Goal: Navigation & Orientation: Find specific page/section

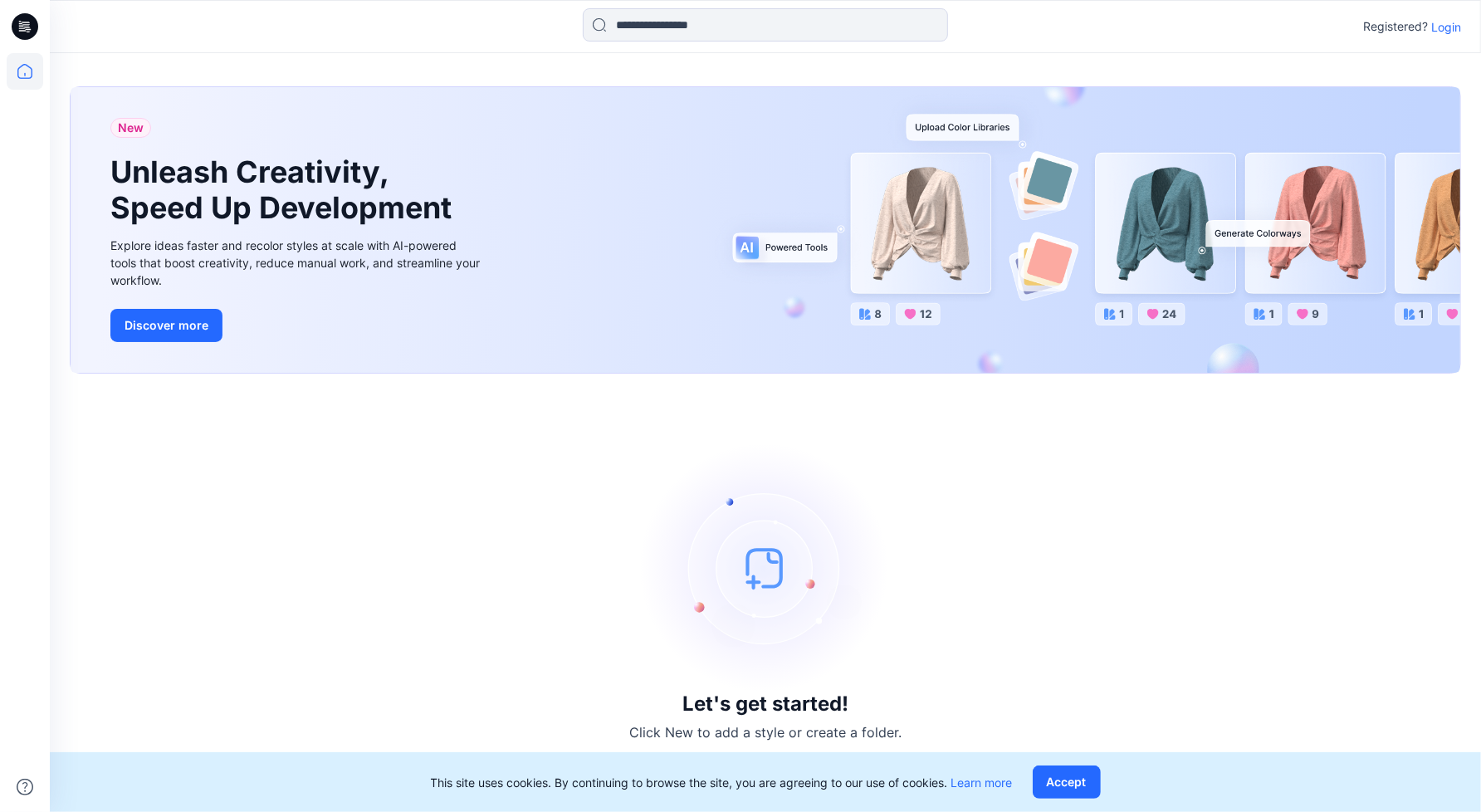
click at [1459, 23] on p "Login" at bounding box center [1446, 27] width 30 height 17
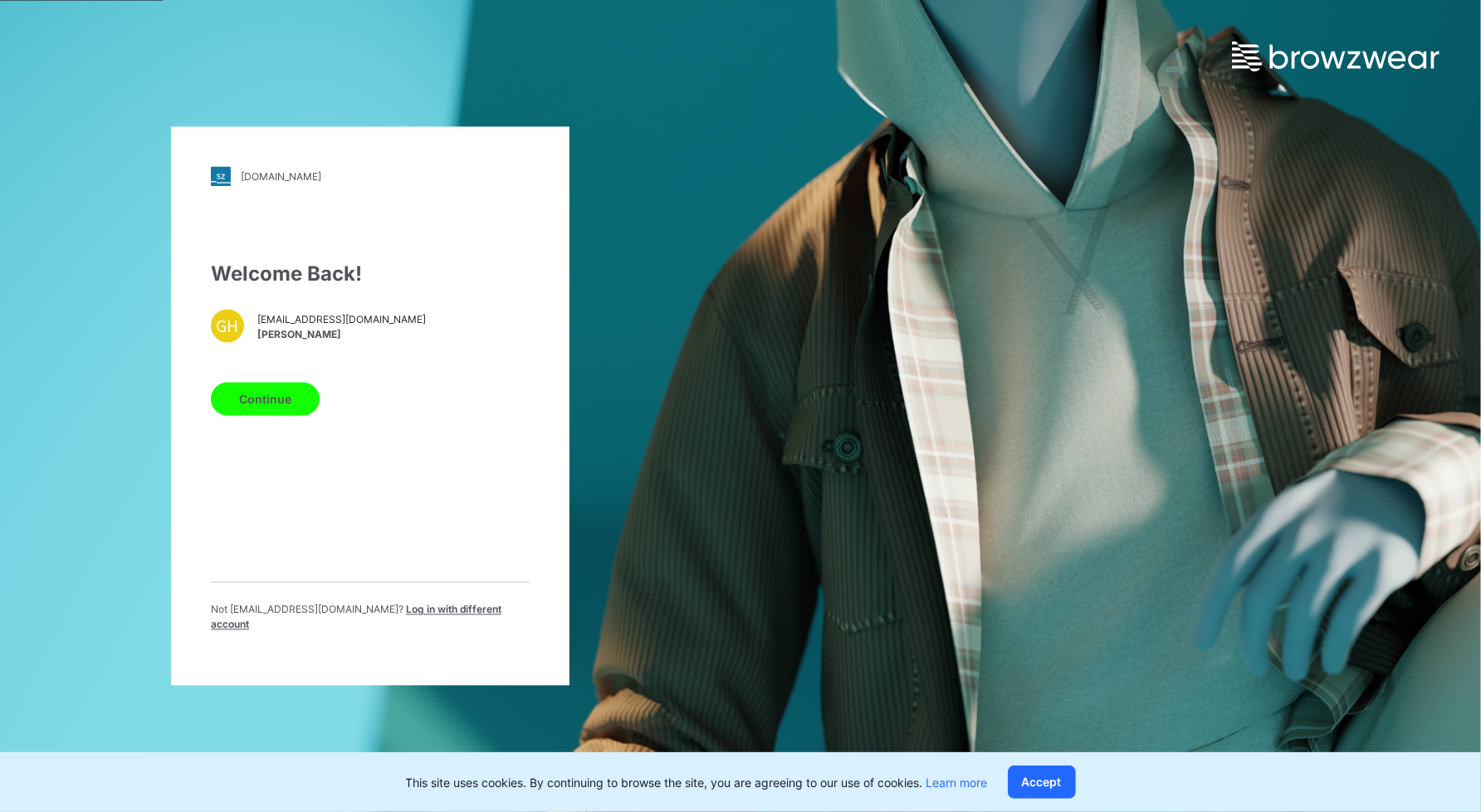
click at [407, 620] on span "Log in with different account" at bounding box center [356, 617] width 290 height 27
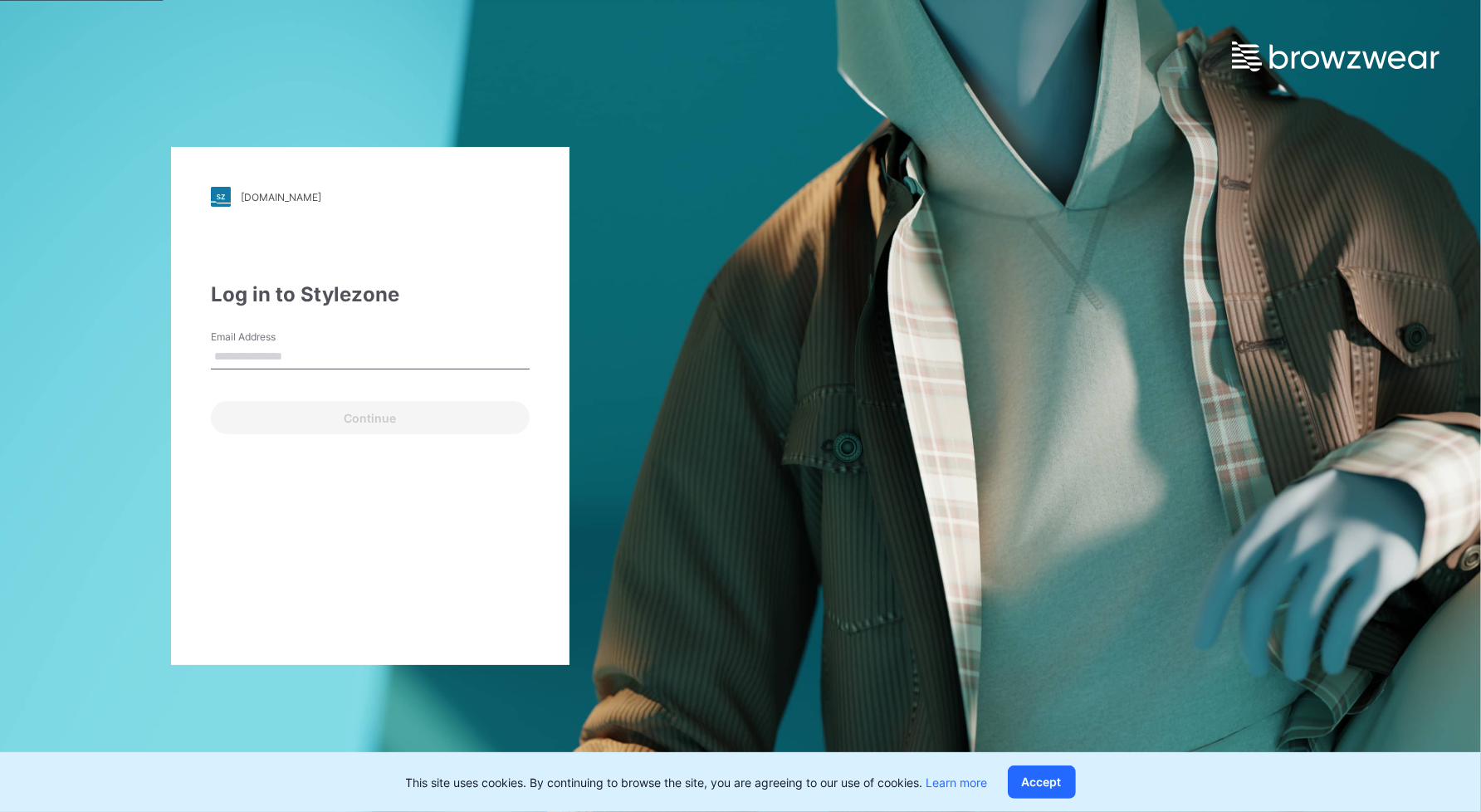
click at [313, 344] on input "Email Address" at bounding box center [370, 357] width 318 height 25
type input "**********"
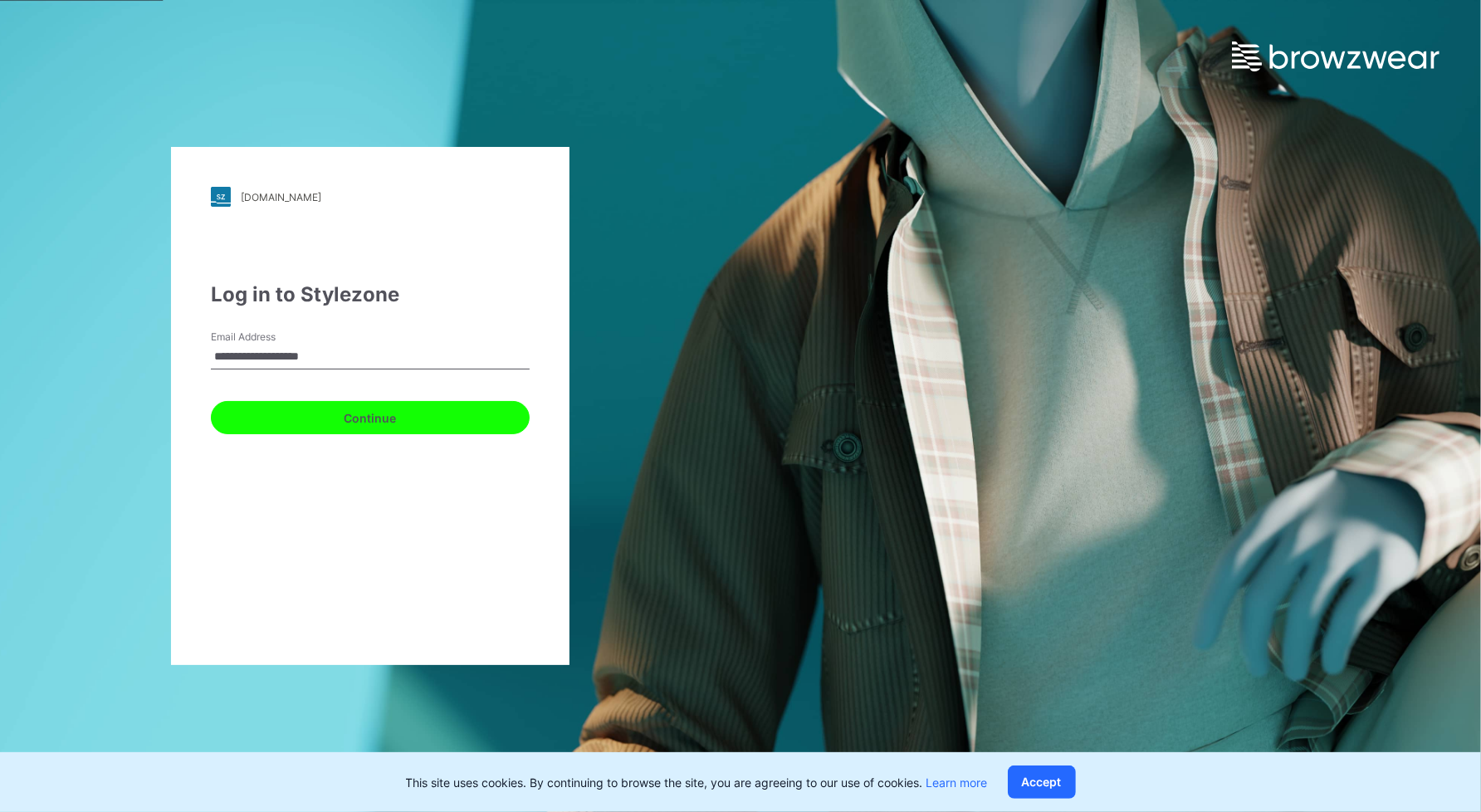
click at [338, 425] on button "Continue" at bounding box center [370, 418] width 318 height 33
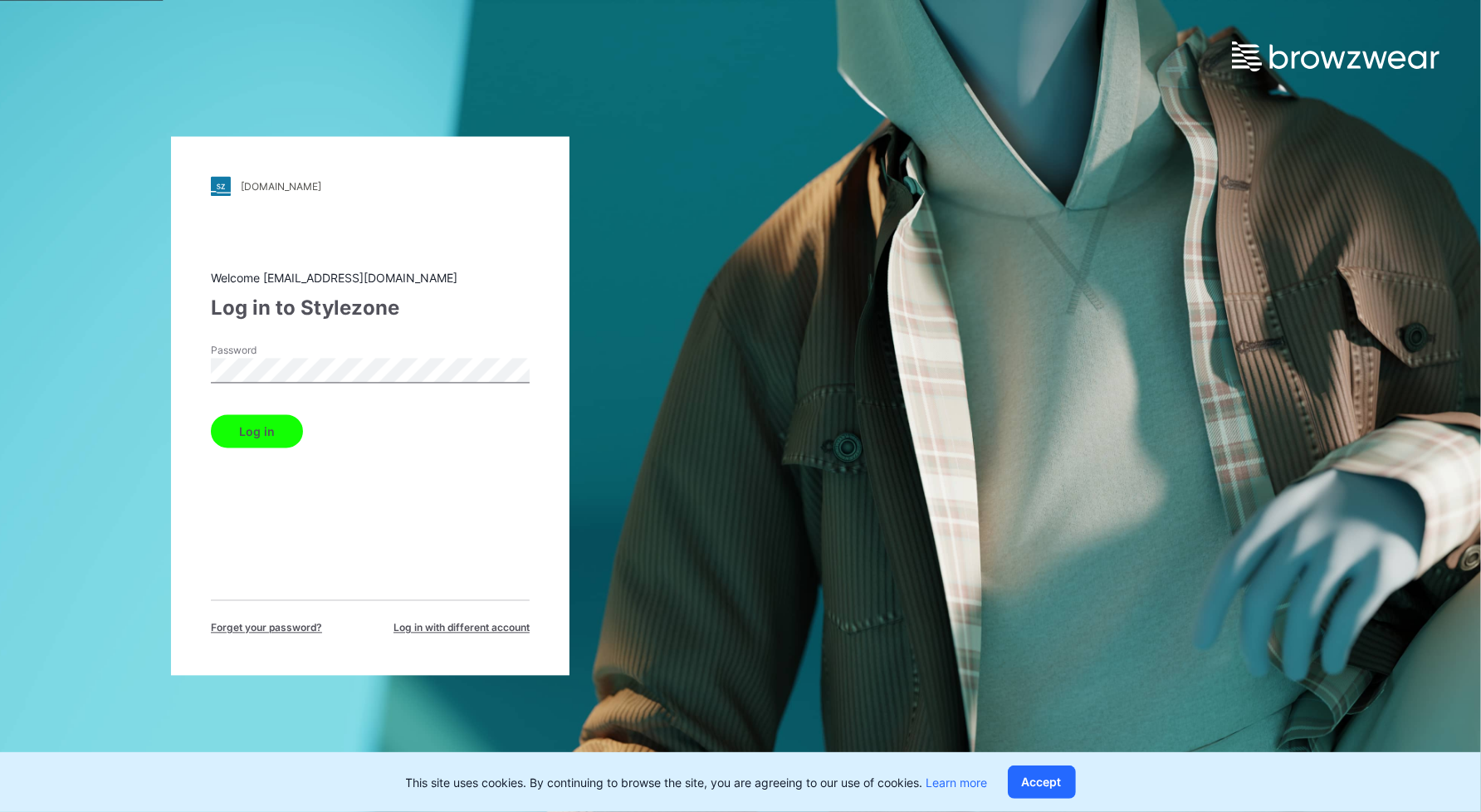
click at [211, 415] on button "Log in" at bounding box center [258, 431] width 93 height 33
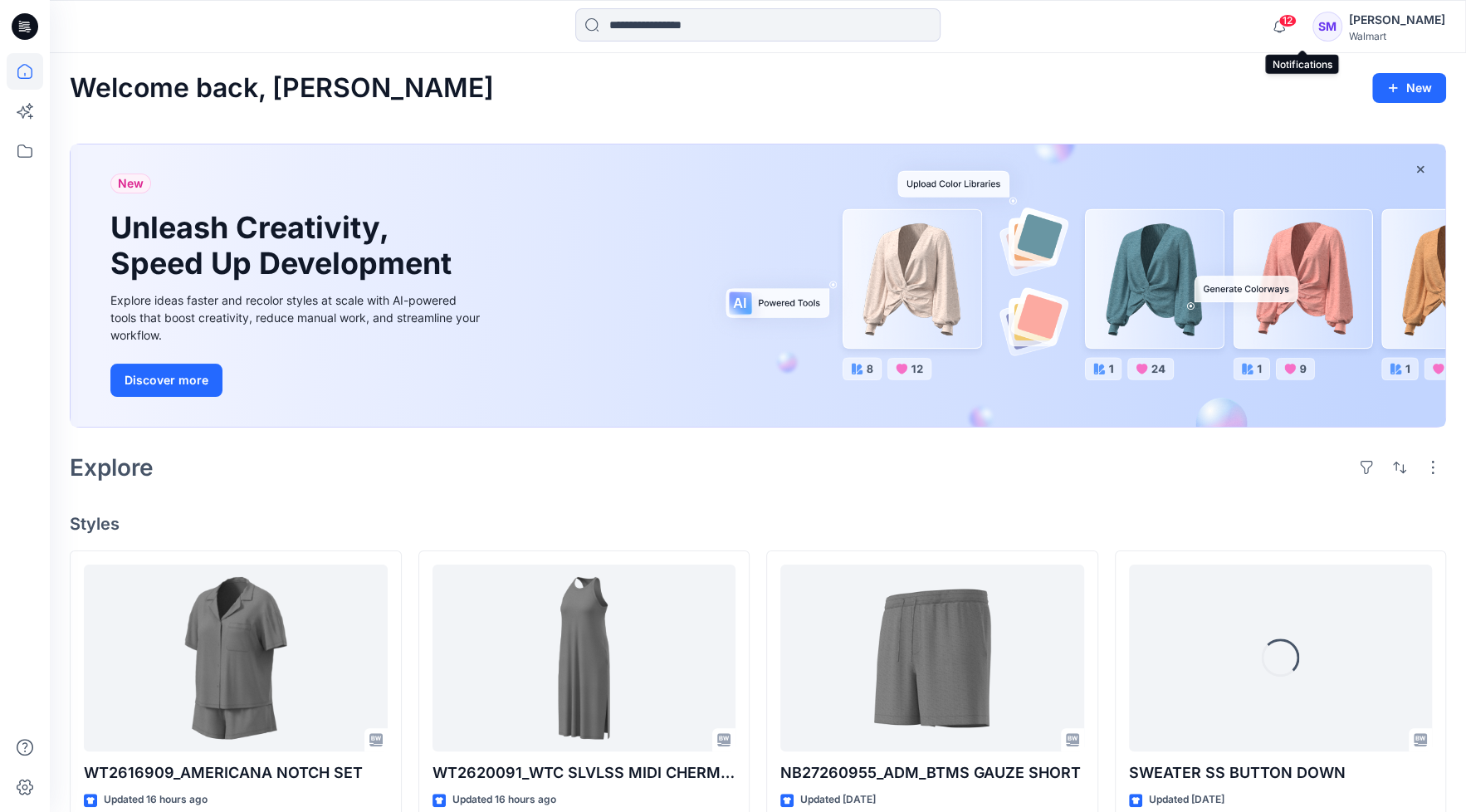
click at [1296, 25] on span "12" at bounding box center [1287, 21] width 18 height 14
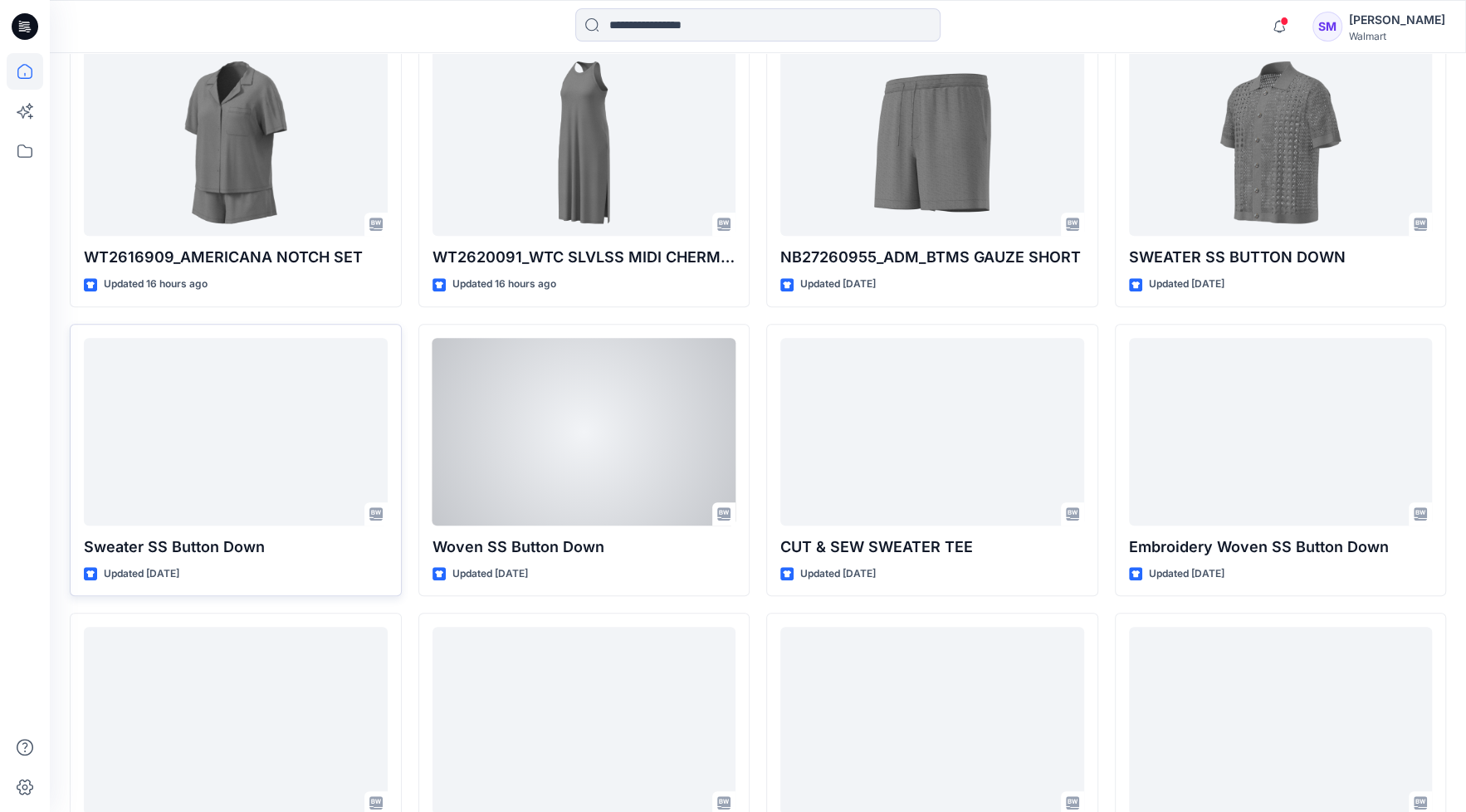
scroll to position [519, 0]
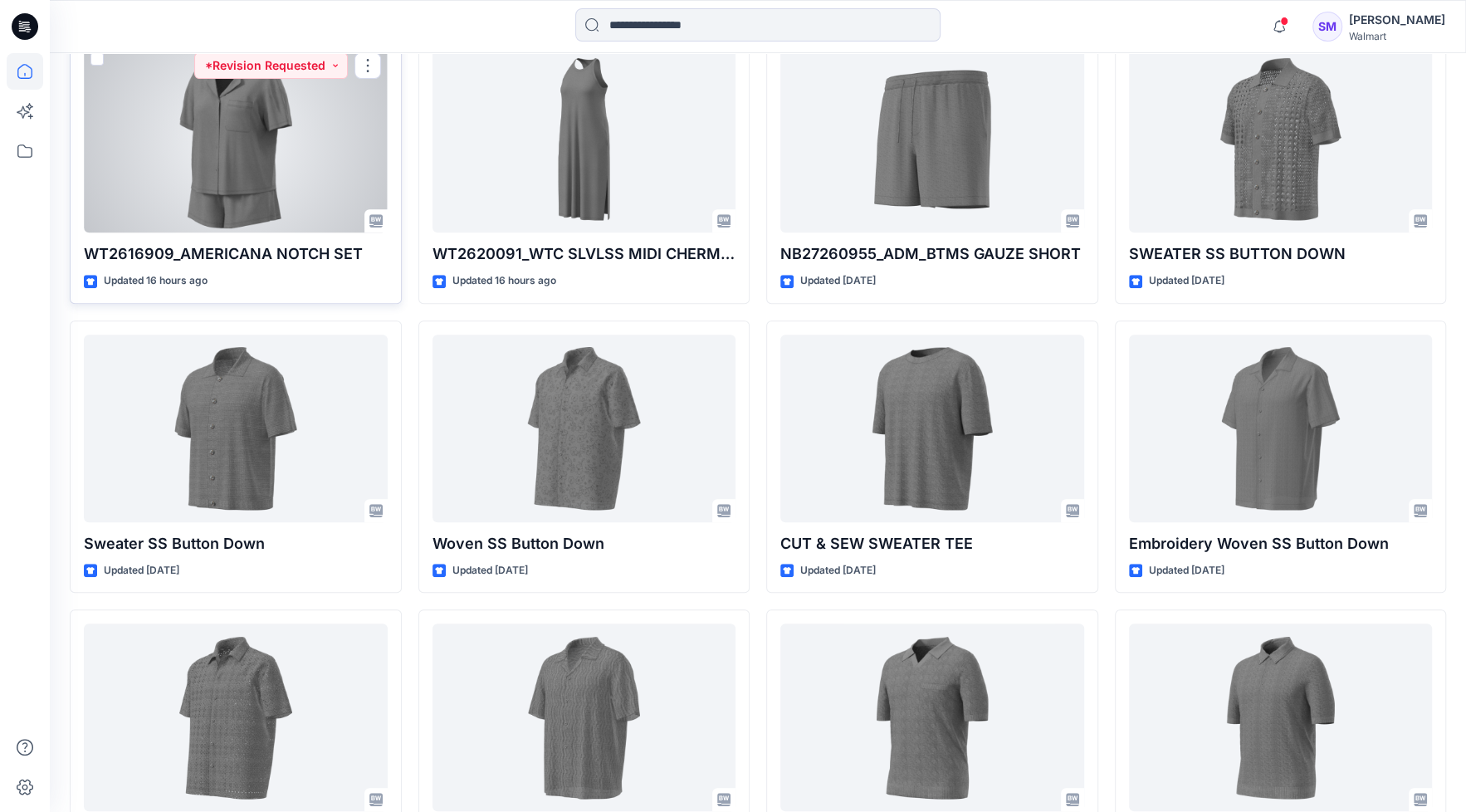
click at [290, 211] on div at bounding box center [235, 139] width 304 height 188
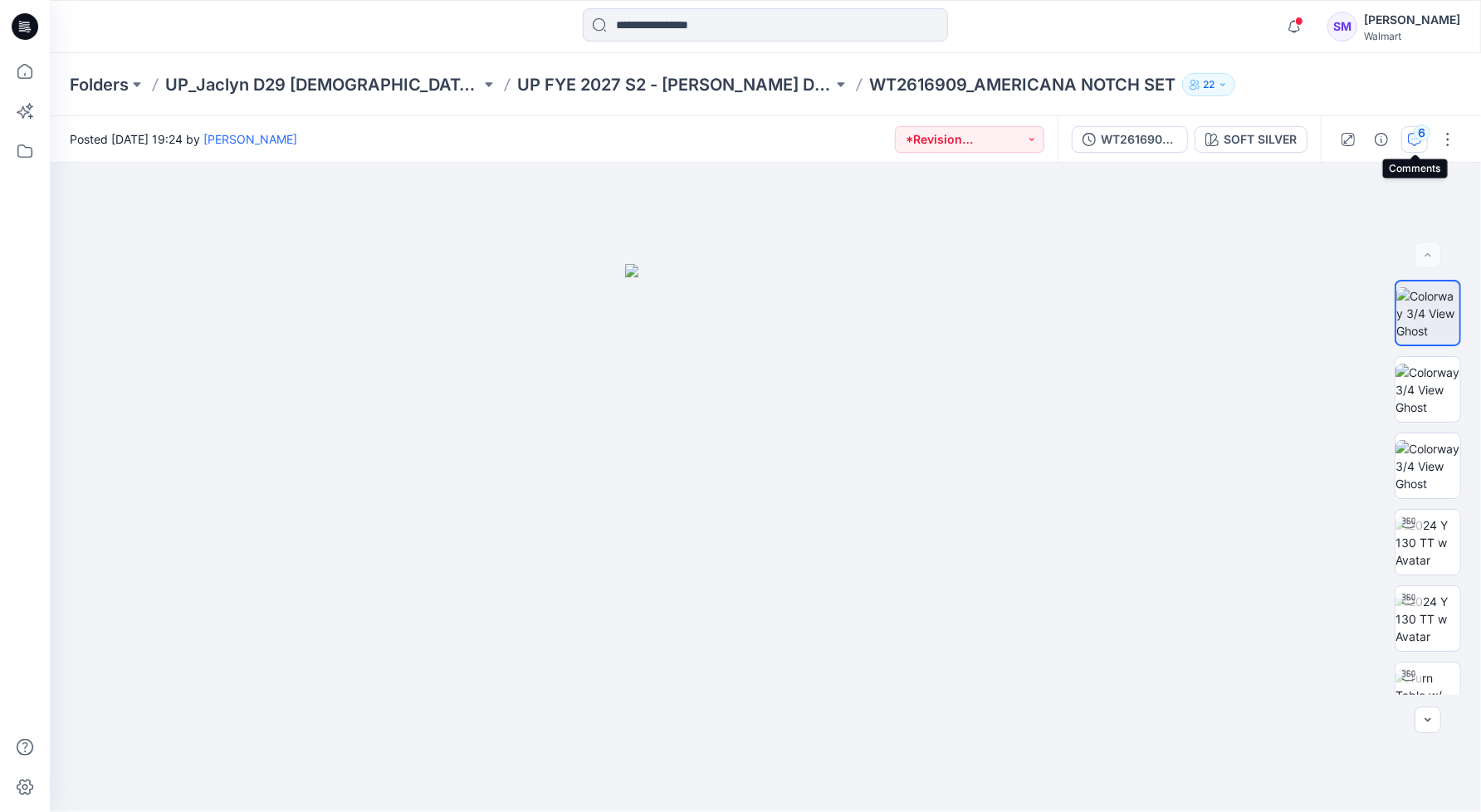
click at [1416, 129] on div "6" at bounding box center [1422, 132] width 16 height 16
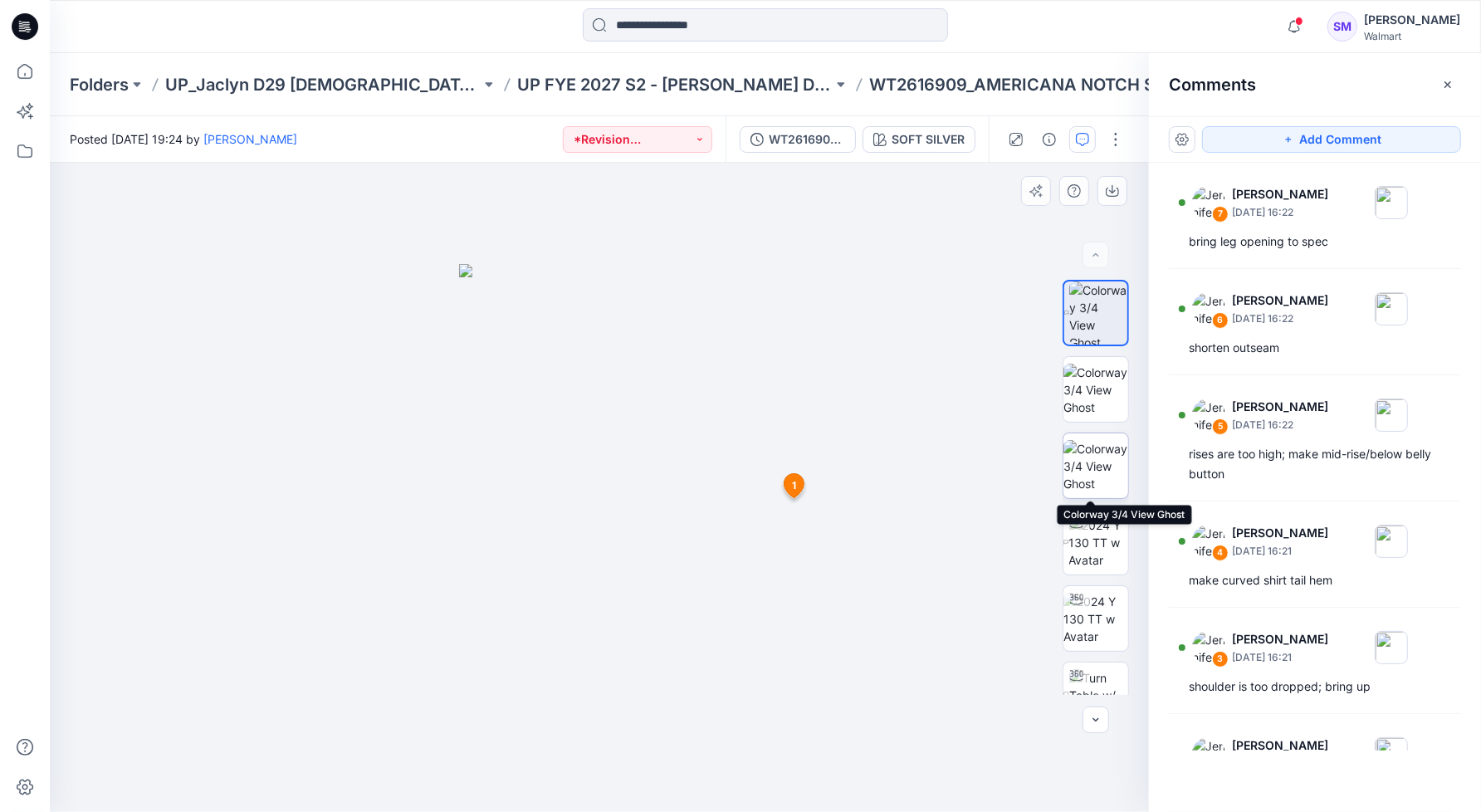
click at [1086, 465] on img at bounding box center [1095, 466] width 65 height 52
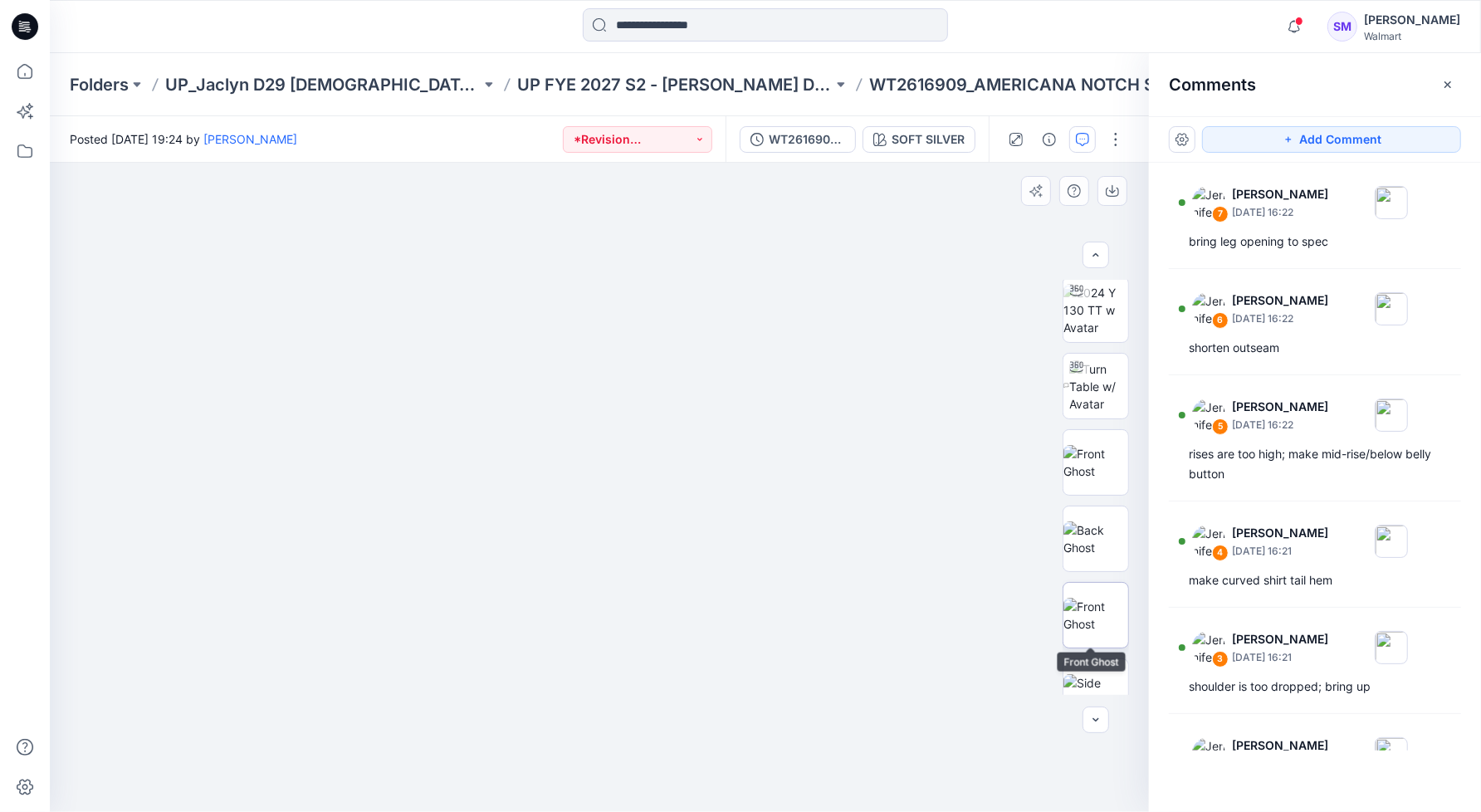
scroll to position [311, 0]
click at [1070, 392] on img at bounding box center [1098, 384] width 59 height 52
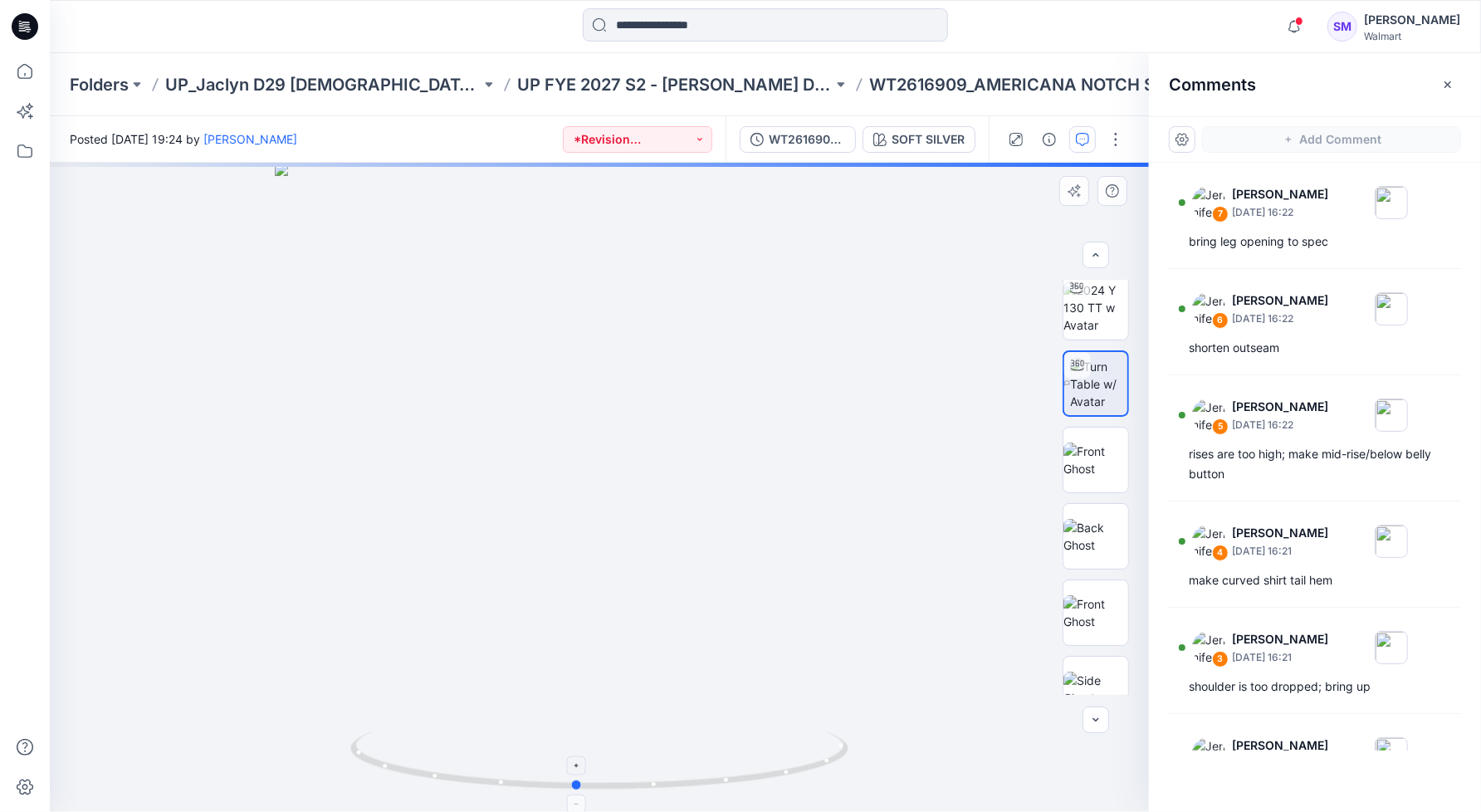
drag, startPoint x: 605, startPoint y: 779, endPoint x: 581, endPoint y: 776, distance: 24.2
click at [581, 776] on icon at bounding box center [601, 762] width 503 height 63
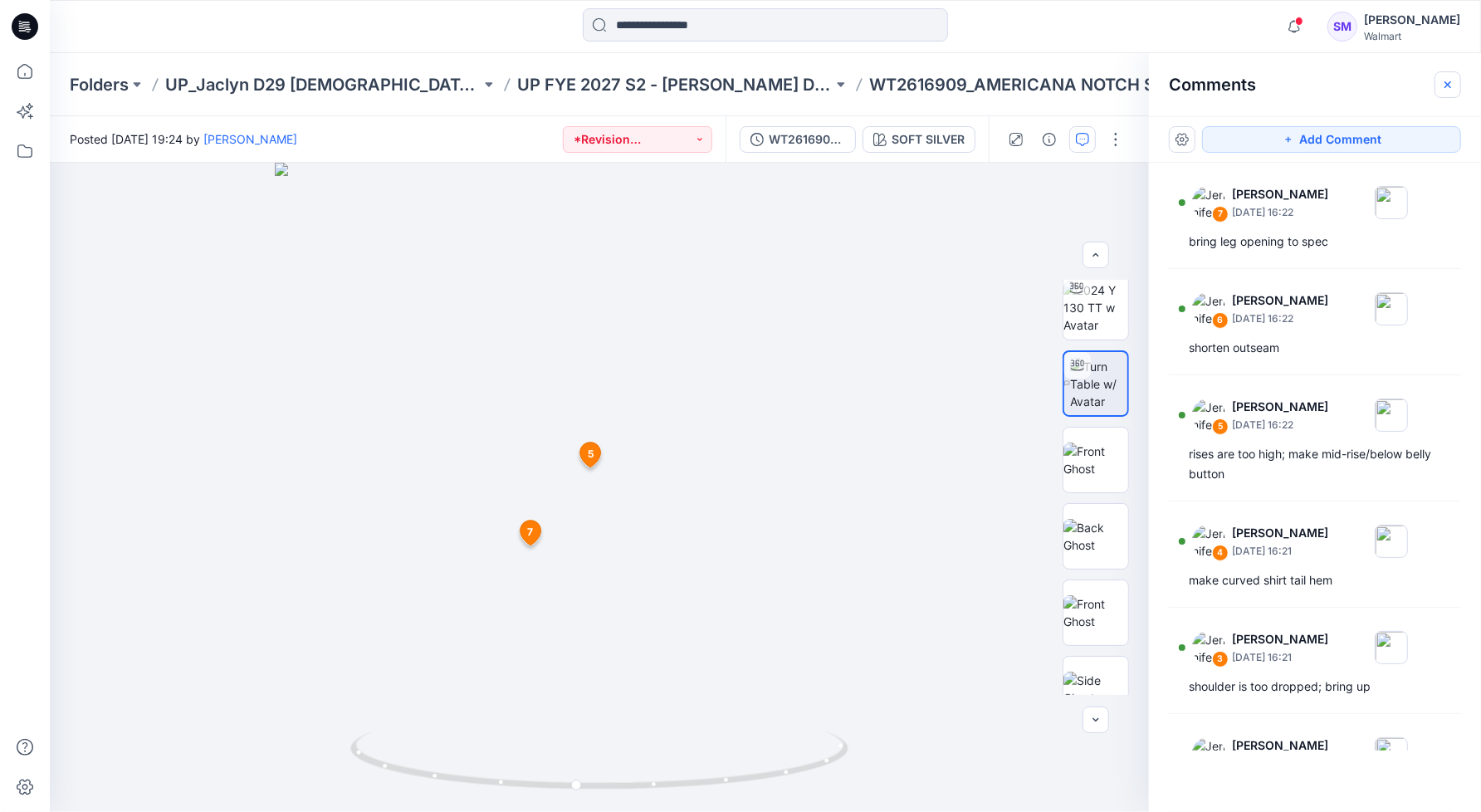
click at [1449, 86] on icon "button" at bounding box center [1448, 85] width 14 height 14
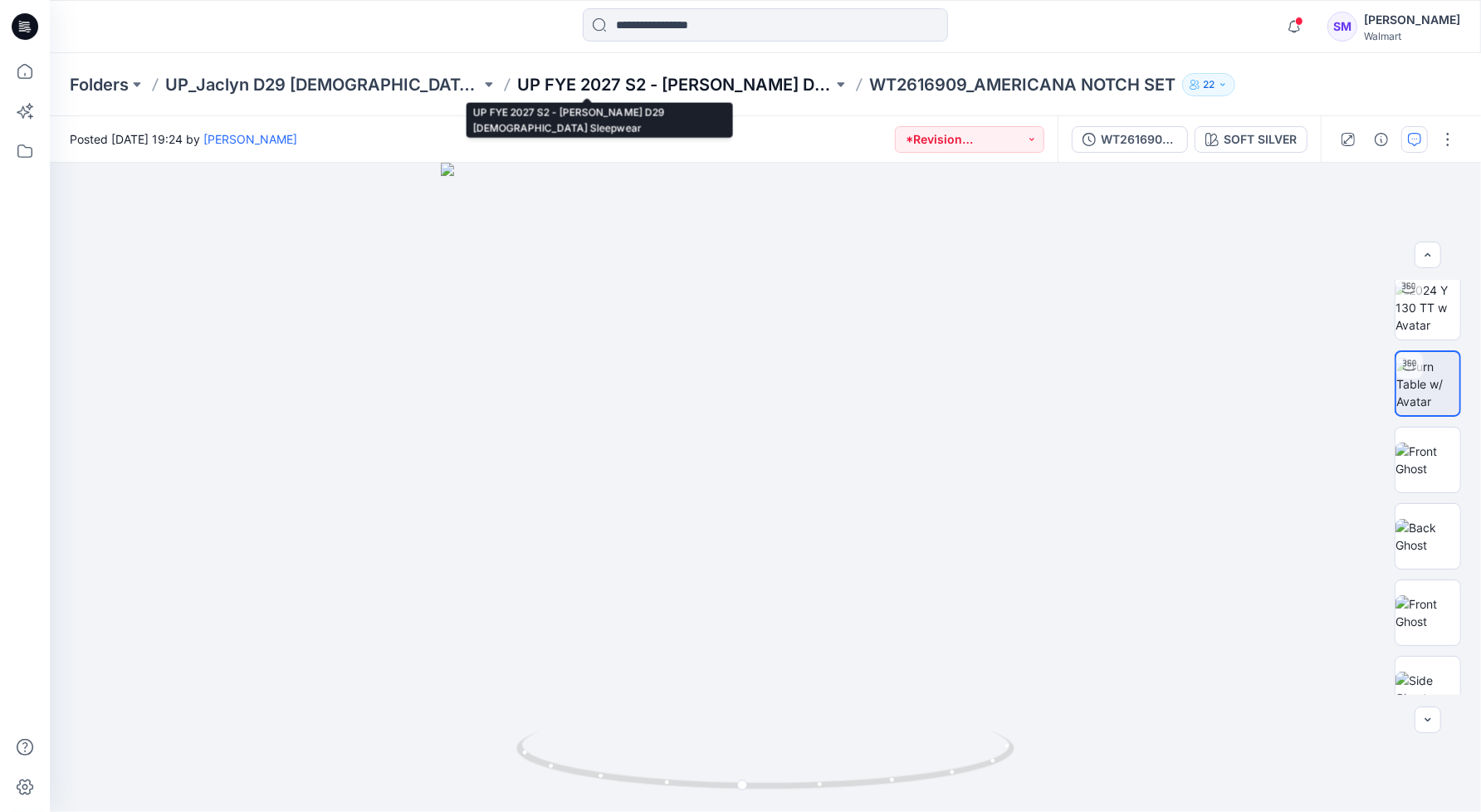
click at [635, 79] on p "UP FYE 2027 S2 - [PERSON_NAME] D29 [DEMOGRAPHIC_DATA] Sleepwear" at bounding box center [674, 85] width 315 height 23
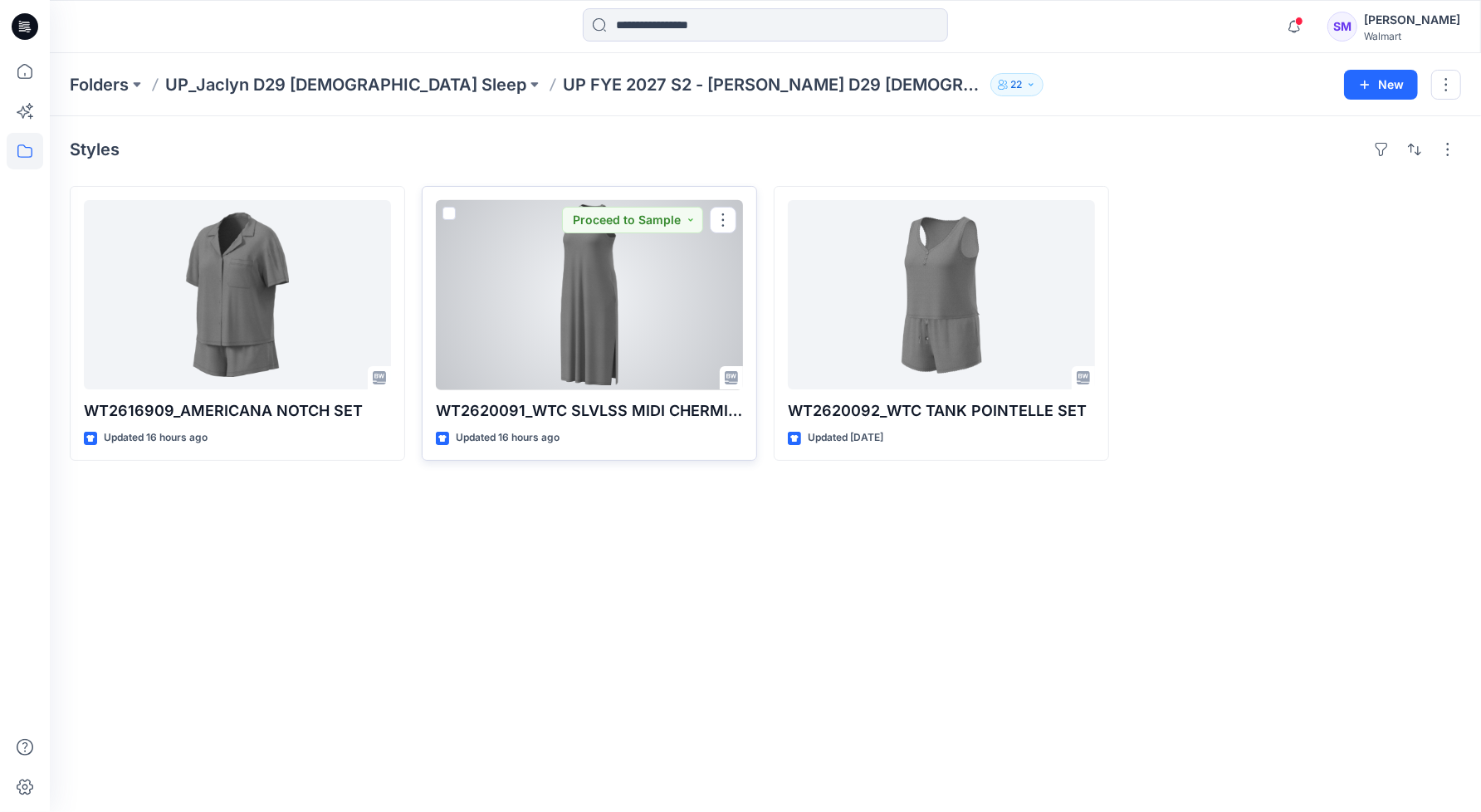
click at [591, 304] on div at bounding box center [590, 294] width 307 height 189
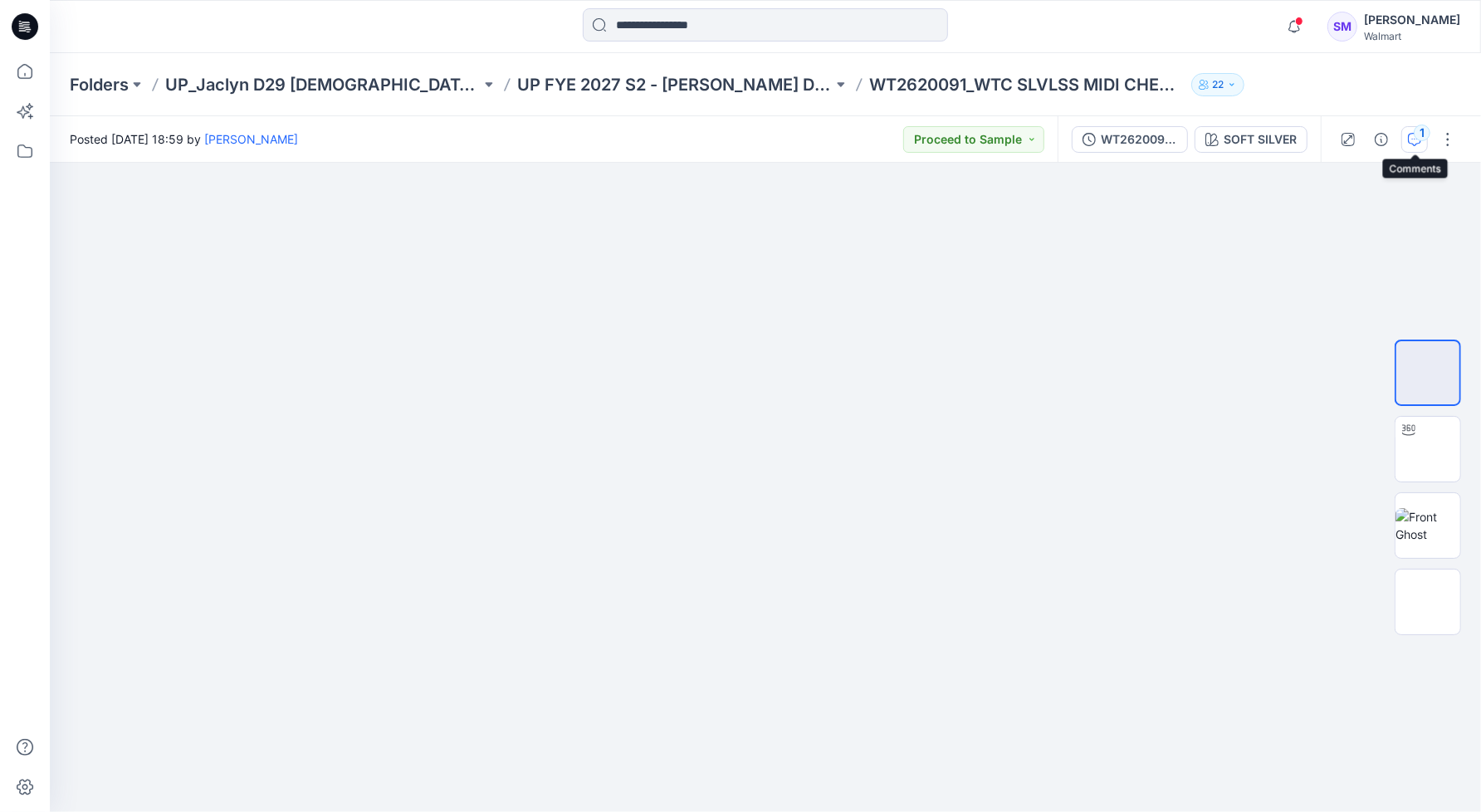
click at [1421, 139] on div "1" at bounding box center [1422, 132] width 16 height 16
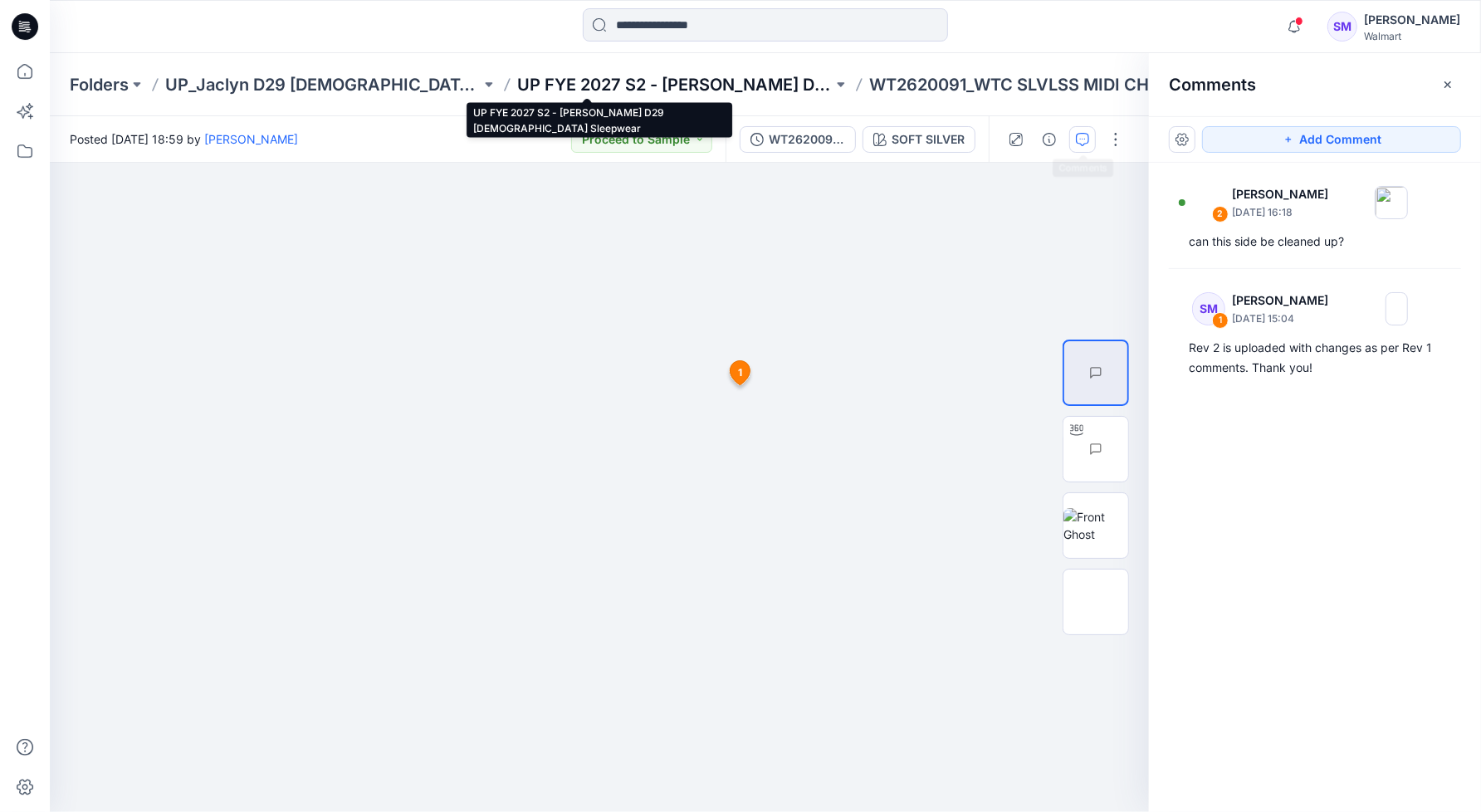
click at [664, 82] on p "UP FYE 2027 S2 - [PERSON_NAME] D29 [DEMOGRAPHIC_DATA] Sleepwear" at bounding box center [674, 85] width 315 height 23
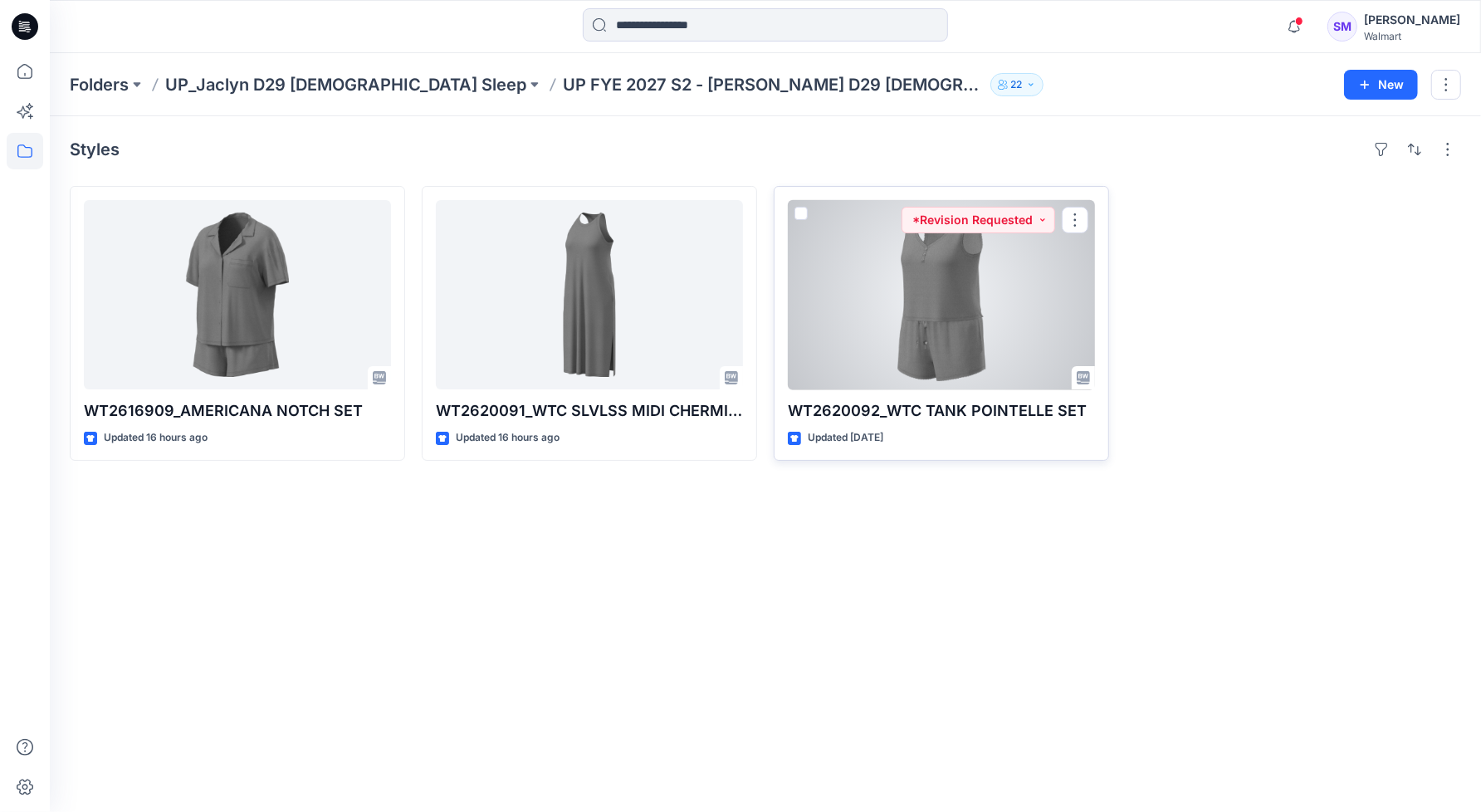
click at [960, 292] on div at bounding box center [942, 294] width 307 height 189
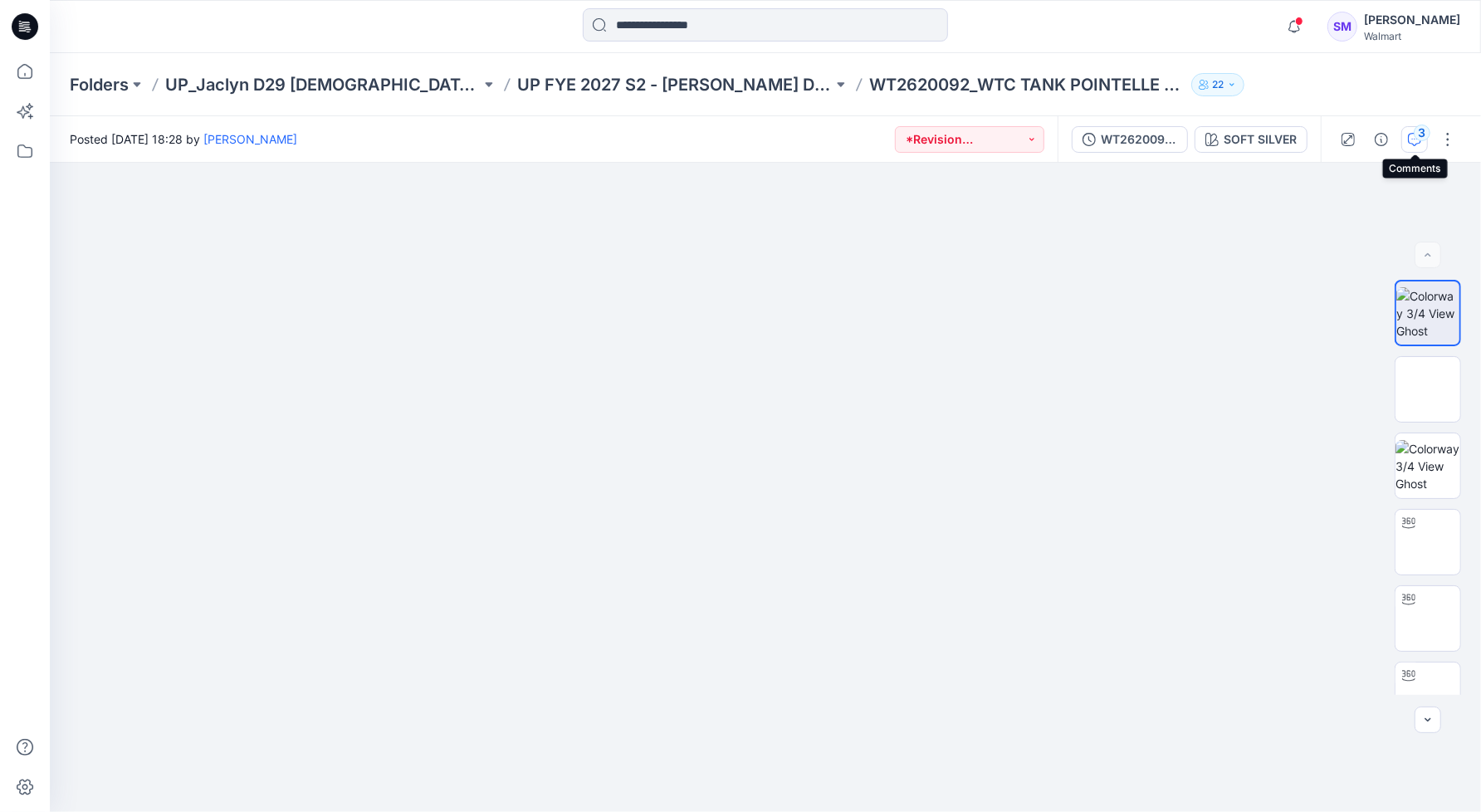
click at [1413, 141] on icon "button" at bounding box center [1415, 140] width 14 height 14
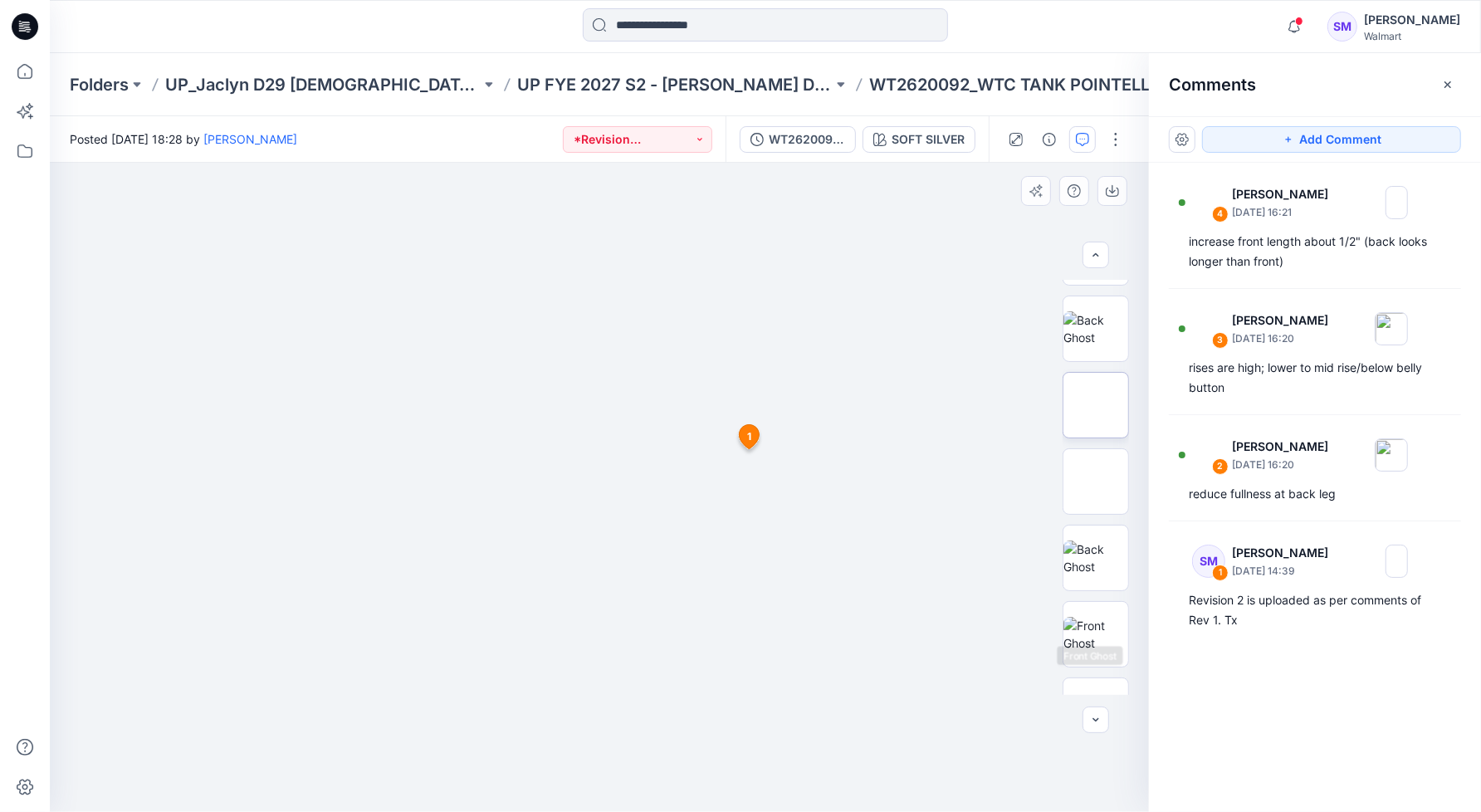
scroll to position [311, 0]
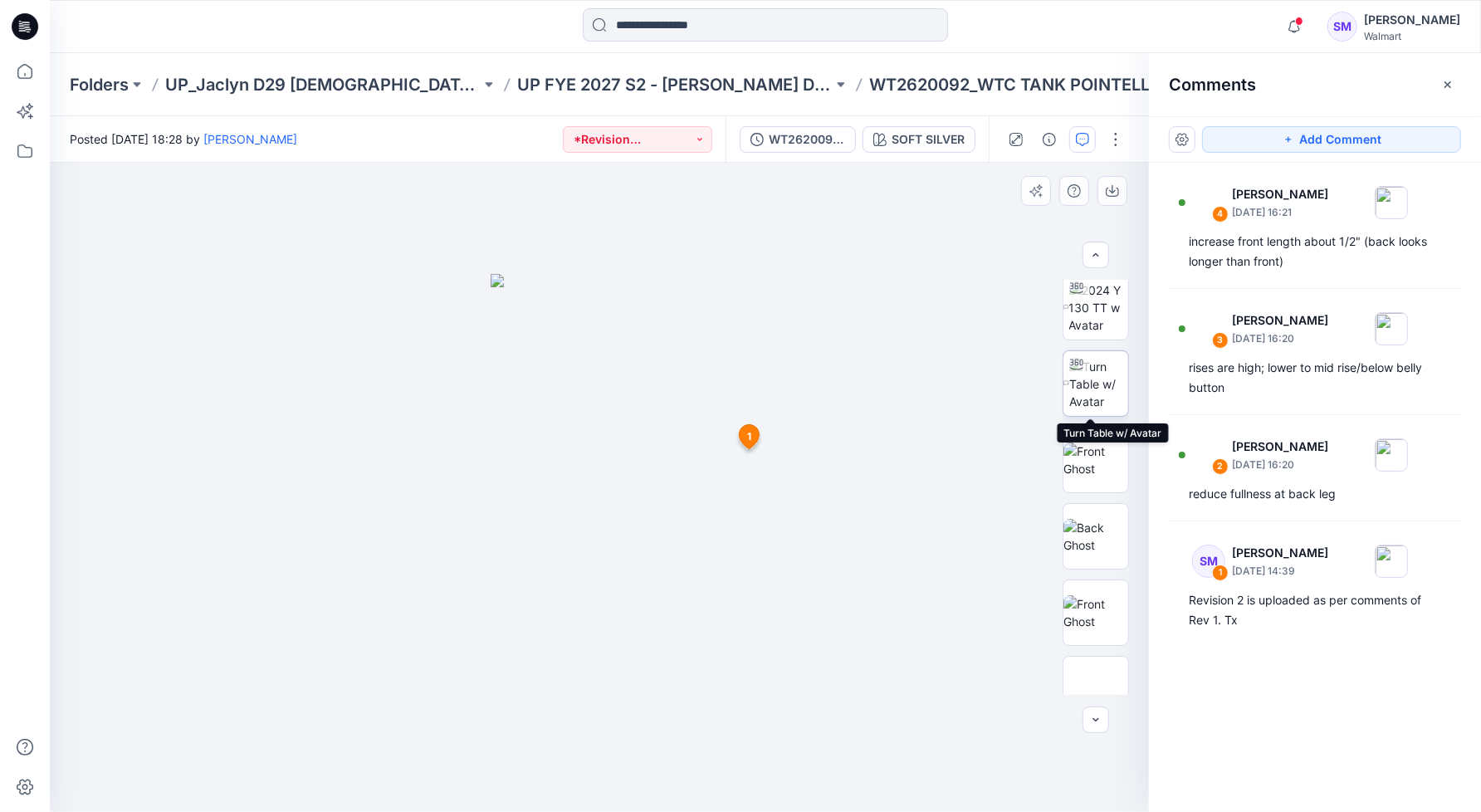
click at [1099, 383] on img at bounding box center [1098, 384] width 59 height 52
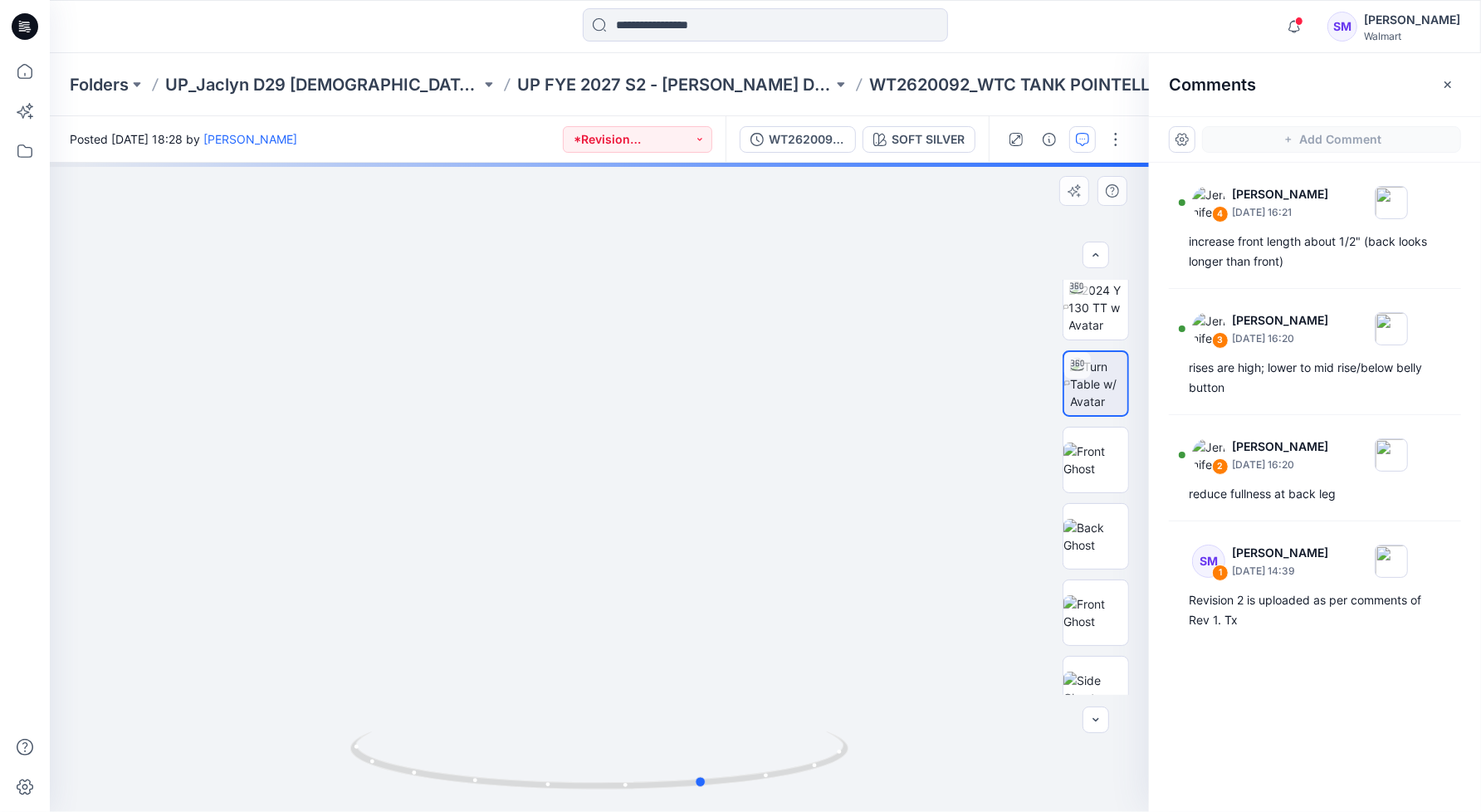
drag, startPoint x: 603, startPoint y: 789, endPoint x: 370, endPoint y: 494, distance: 375.9
click at [681, 771] on icon at bounding box center [601, 762] width 503 height 63
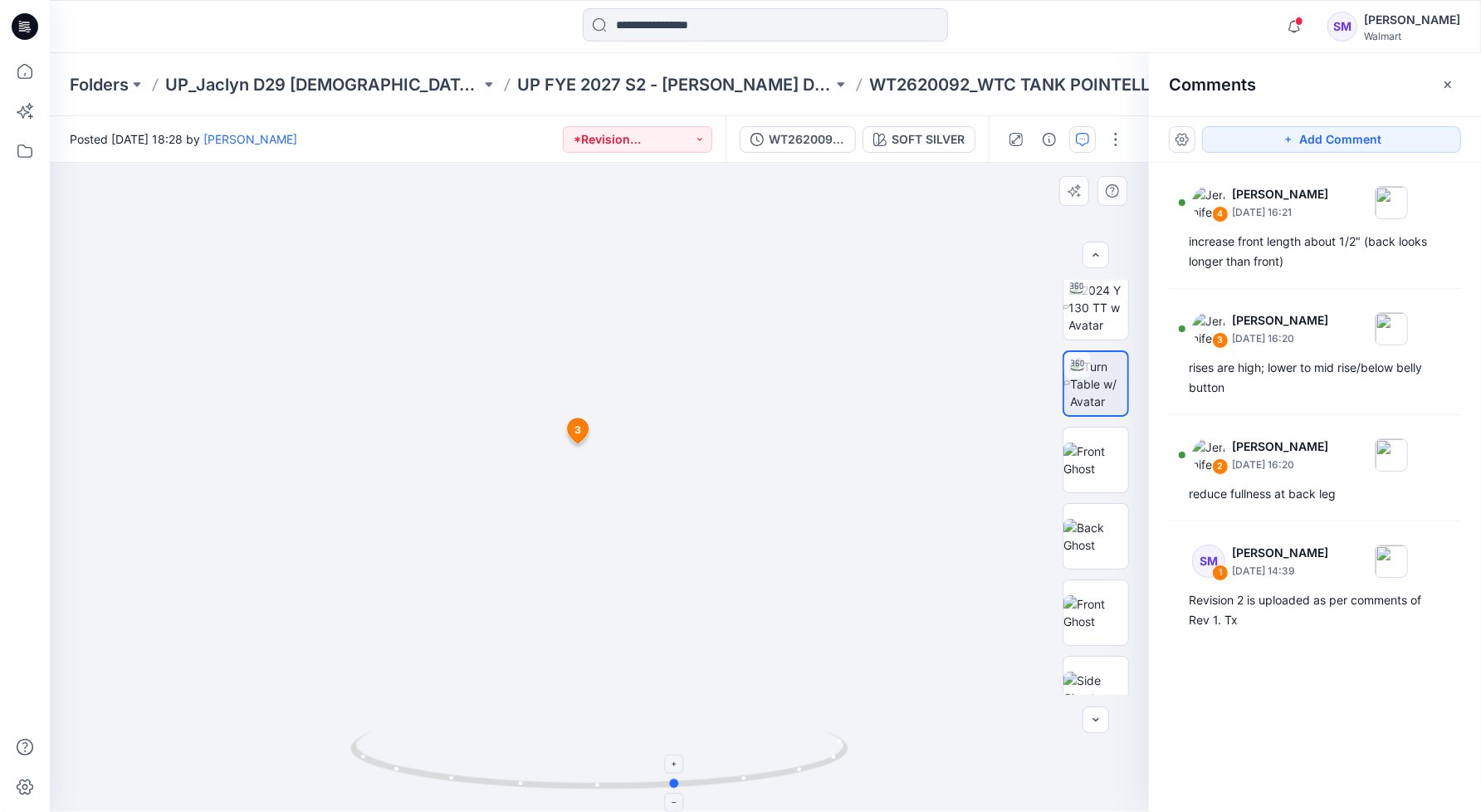
drag, startPoint x: 679, startPoint y: 791, endPoint x: 600, endPoint y: 790, distance: 79.0
click at [794, 787] on icon at bounding box center [601, 762] width 503 height 63
click at [600, 790] on icon at bounding box center [601, 762] width 503 height 63
click at [711, 786] on icon at bounding box center [601, 762] width 503 height 63
drag, startPoint x: 715, startPoint y: 787, endPoint x: 823, endPoint y: 765, distance: 110.2
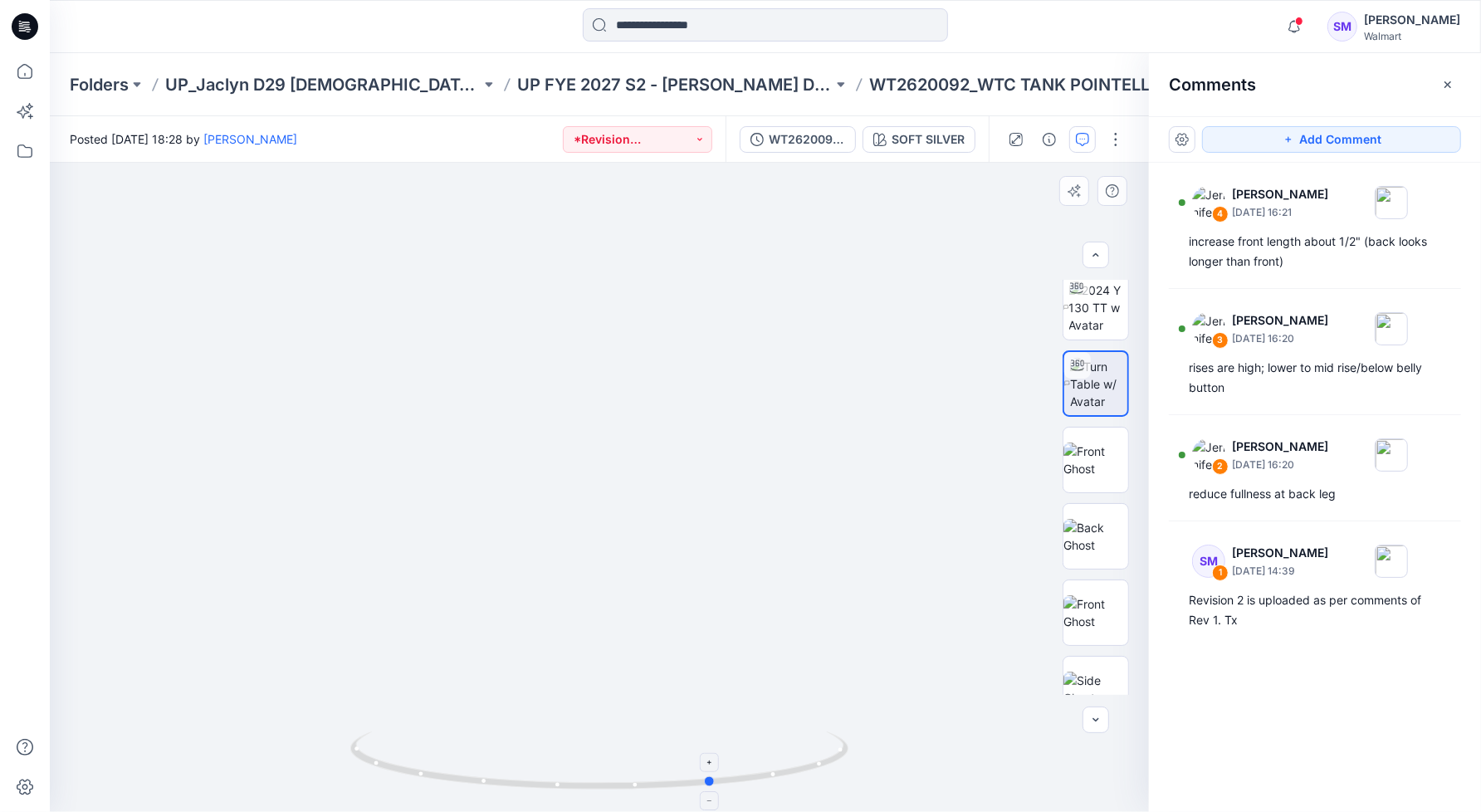
click at [855, 768] on div at bounding box center [599, 487] width 1099 height 649
click at [904, 726] on div at bounding box center [599, 487] width 1099 height 649
click at [823, 765] on icon at bounding box center [601, 762] width 503 height 63
drag, startPoint x: 539, startPoint y: 789, endPoint x: 640, endPoint y: 786, distance: 101.0
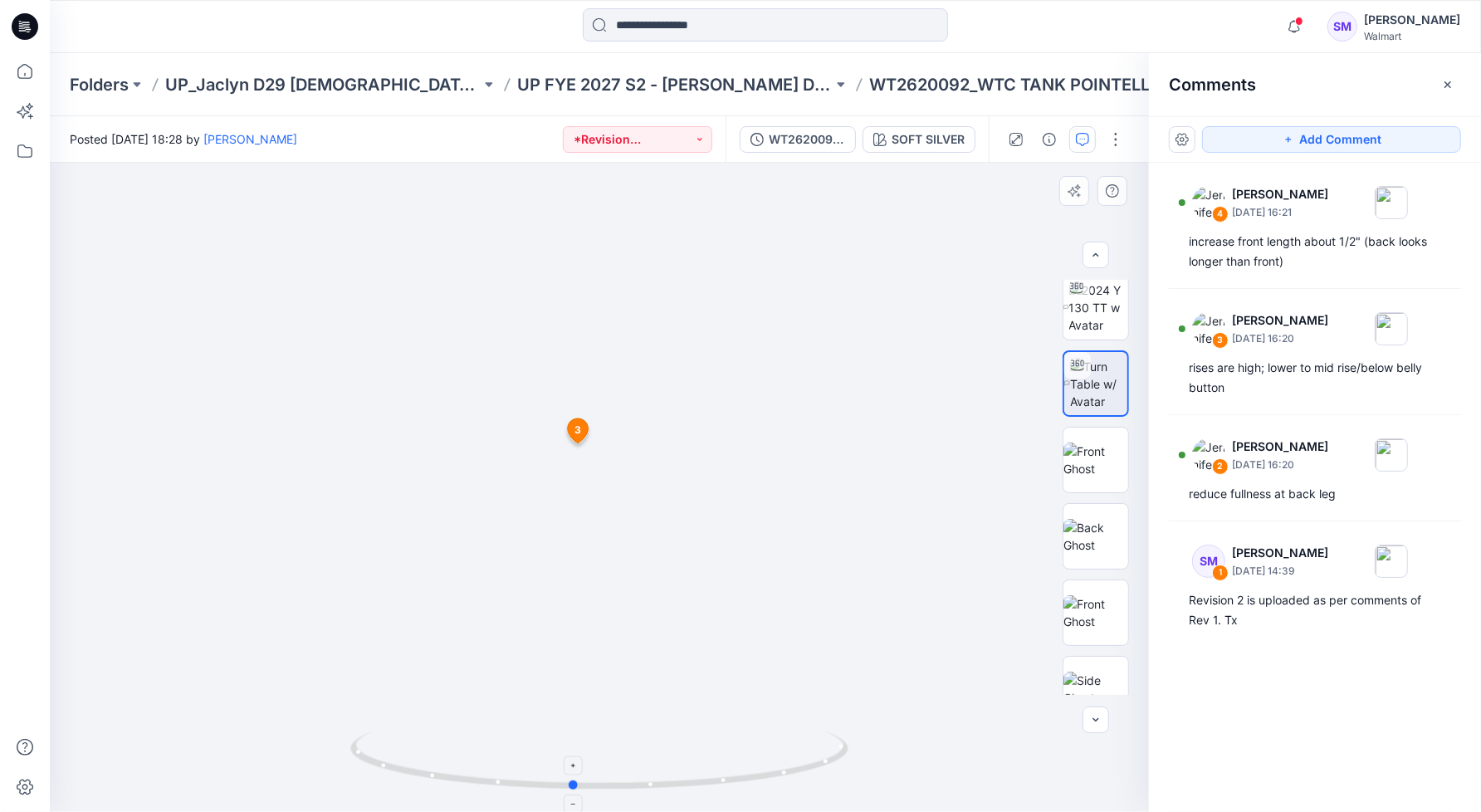
click at [641, 789] on icon at bounding box center [601, 762] width 503 height 63
click at [1100, 301] on img at bounding box center [1098, 308] width 59 height 52
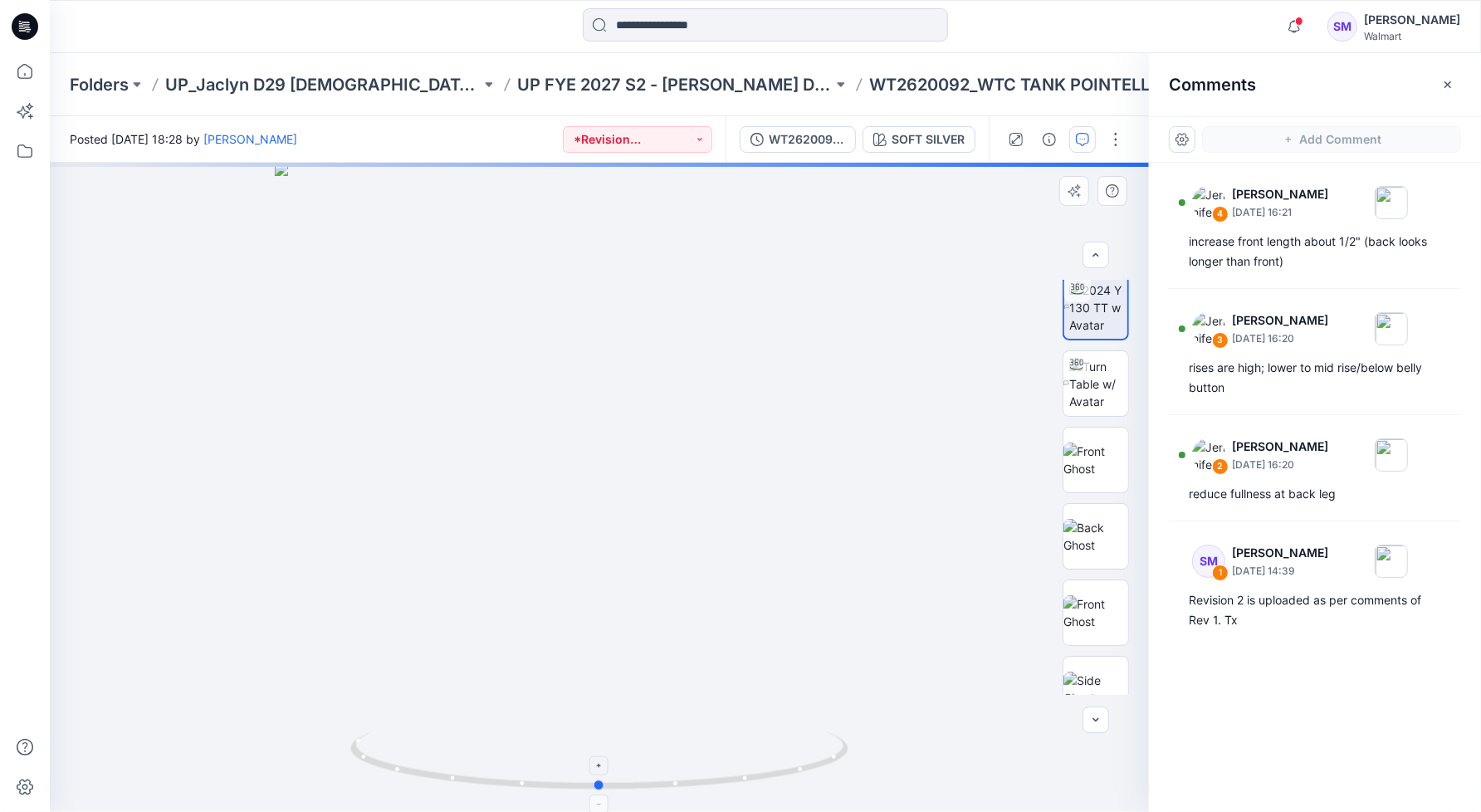
drag, startPoint x: 599, startPoint y: 790, endPoint x: 609, endPoint y: 786, distance: 10.8
click at [698, 787] on icon at bounding box center [601, 762] width 503 height 63
click at [778, 778] on icon at bounding box center [601, 762] width 503 height 63
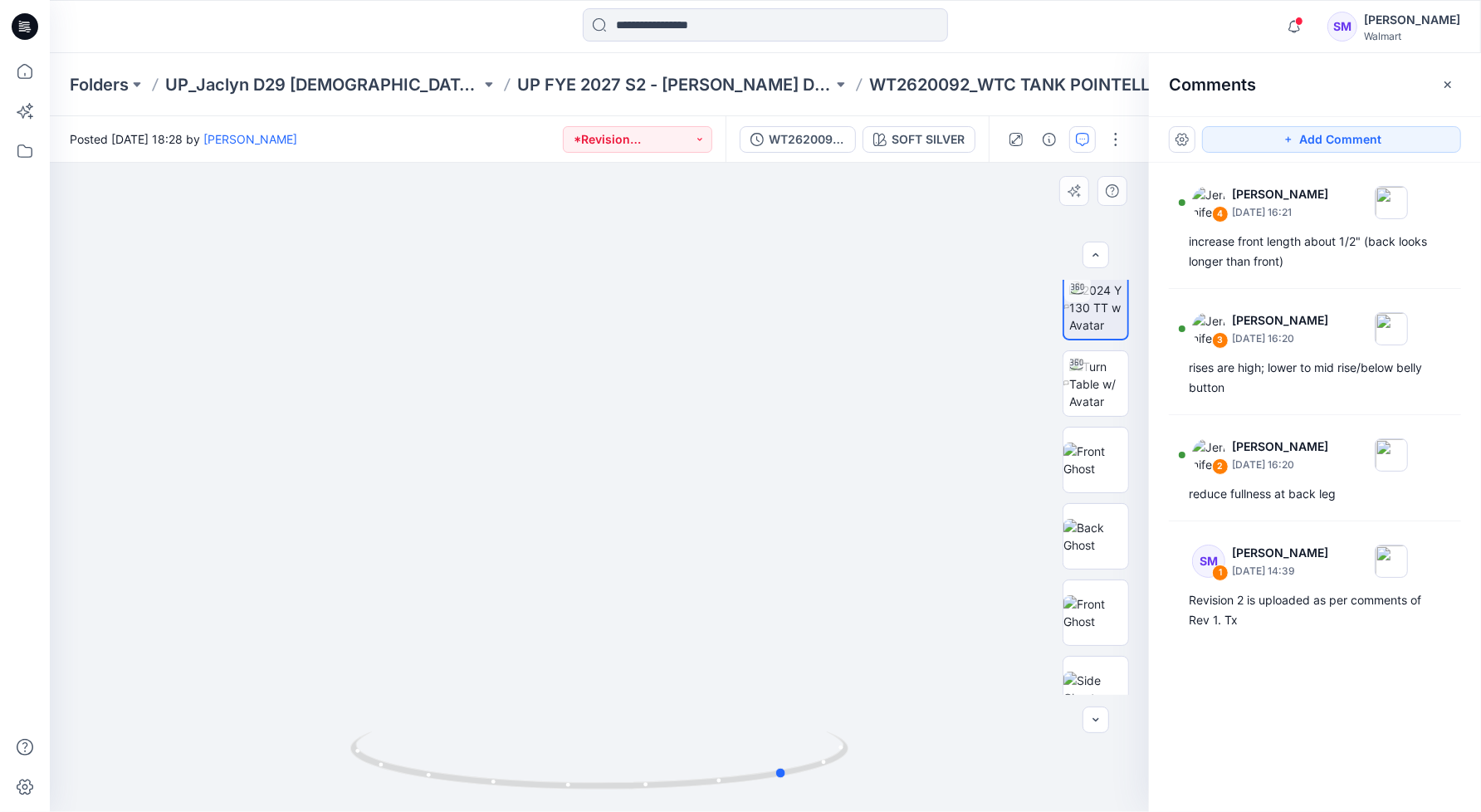
drag, startPoint x: 619, startPoint y: 730, endPoint x: 635, endPoint y: 596, distance: 135.0
click at [635, 569] on div at bounding box center [599, 487] width 1099 height 649
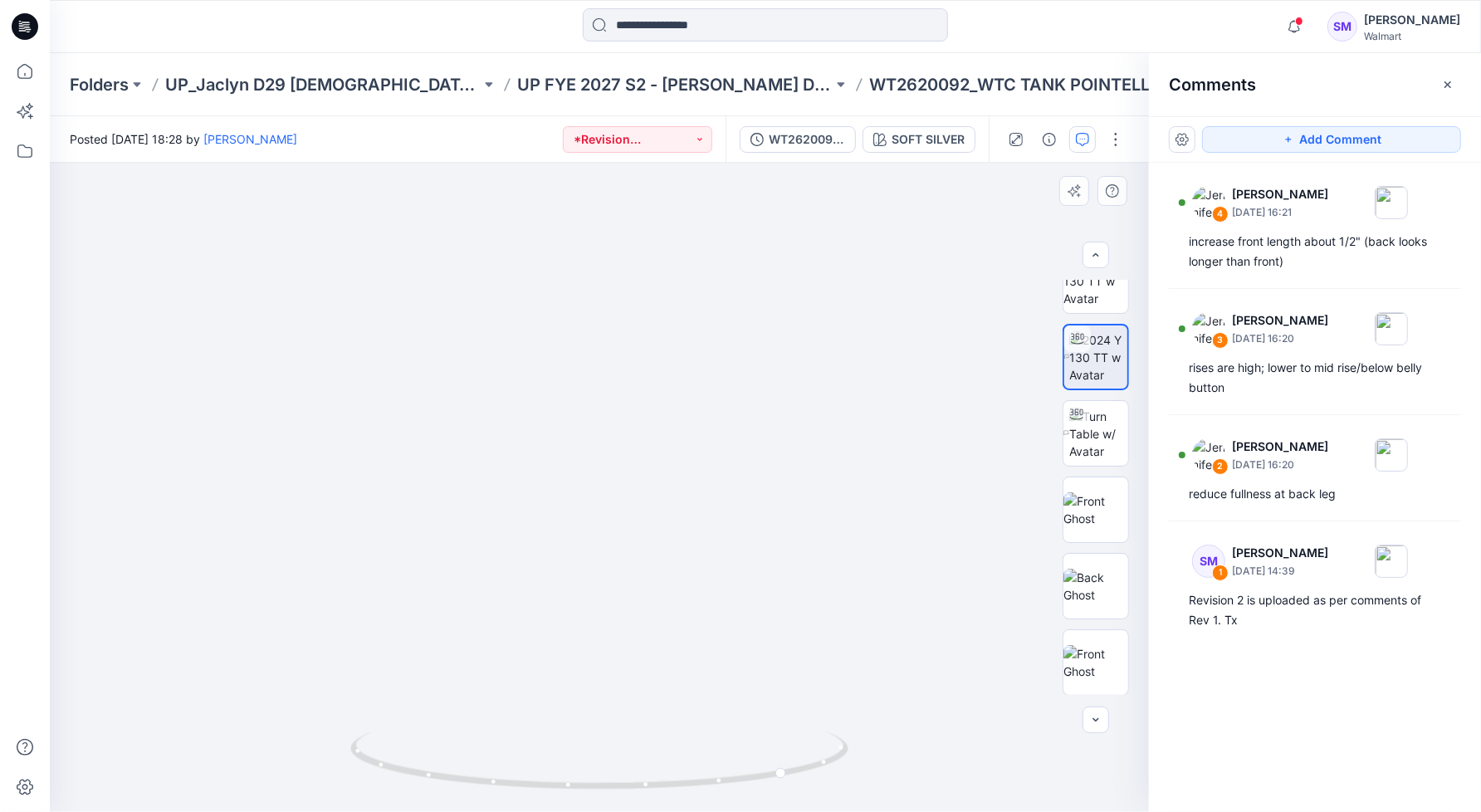
drag, startPoint x: 648, startPoint y: 499, endPoint x: 575, endPoint y: 294, distance: 217.6
click at [575, 294] on img at bounding box center [566, 110] width 1548 height 1402
drag, startPoint x: 574, startPoint y: 408, endPoint x: 614, endPoint y: 485, distance: 86.8
drag, startPoint x: 612, startPoint y: 301, endPoint x: 633, endPoint y: 409, distance: 110.0
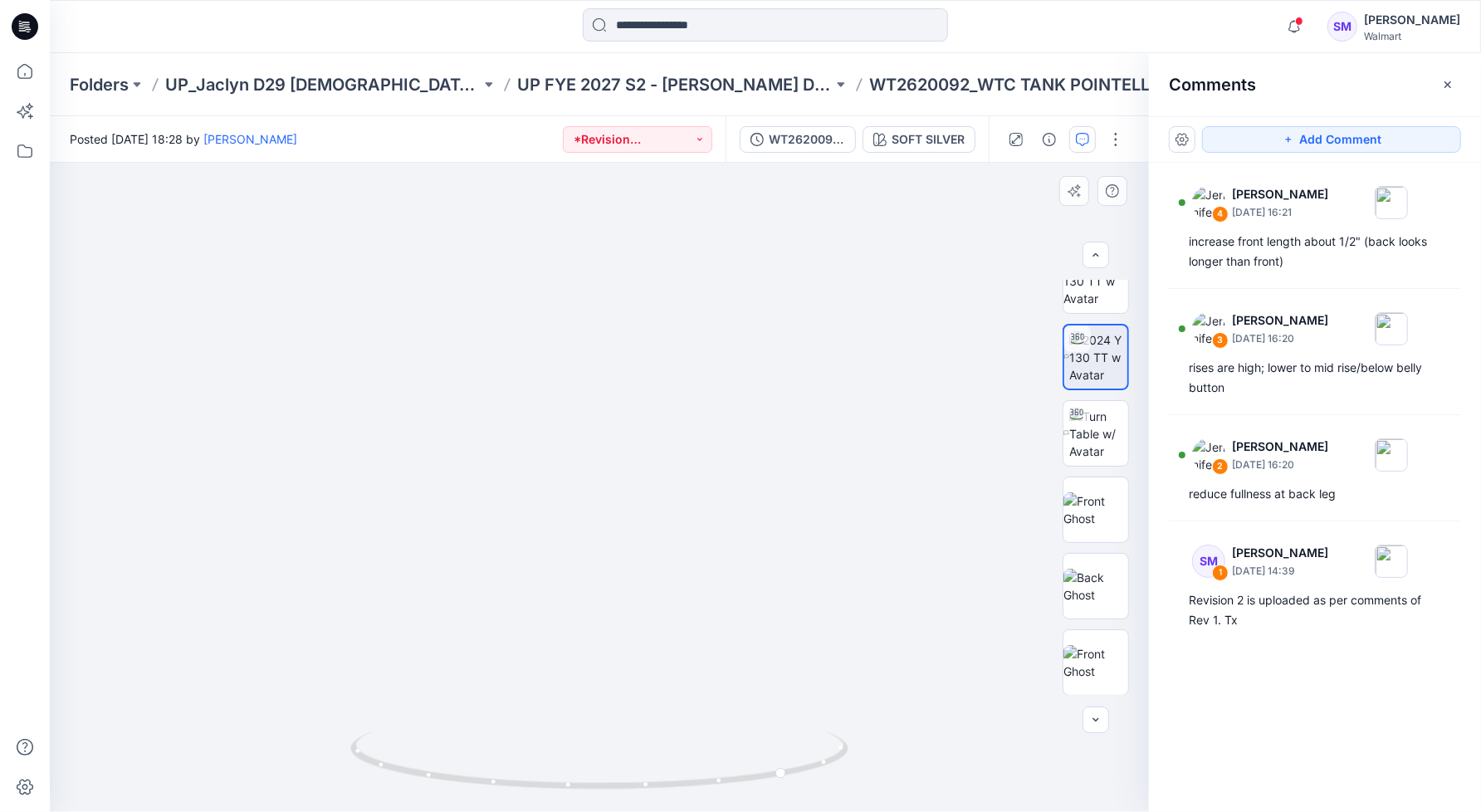
drag, startPoint x: 656, startPoint y: 637, endPoint x: 666, endPoint y: 487, distance: 150.3
